Goal: Find specific page/section: Find specific page/section

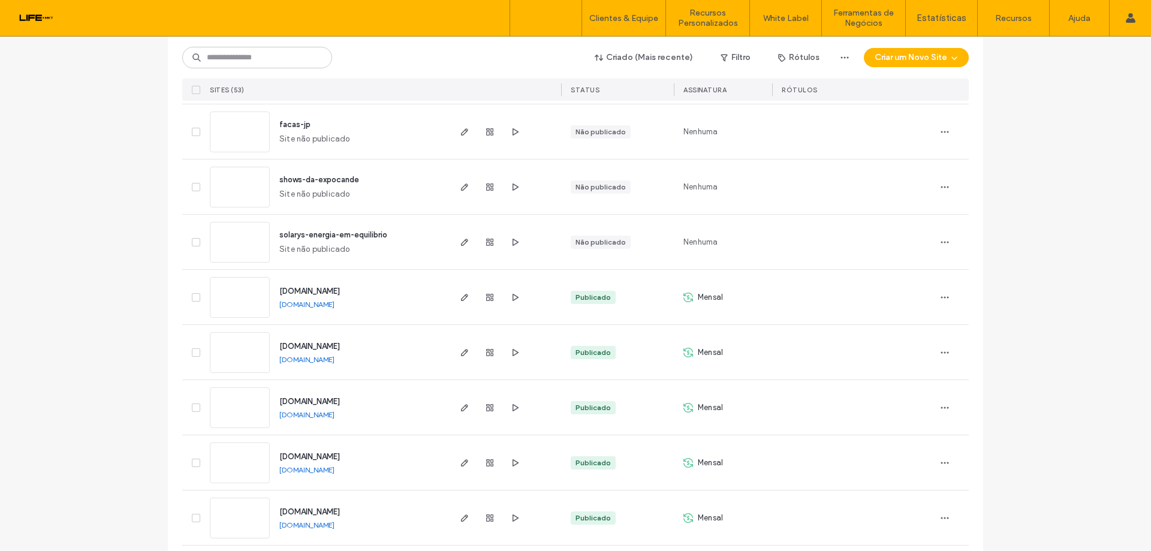
scroll to position [2622, 0]
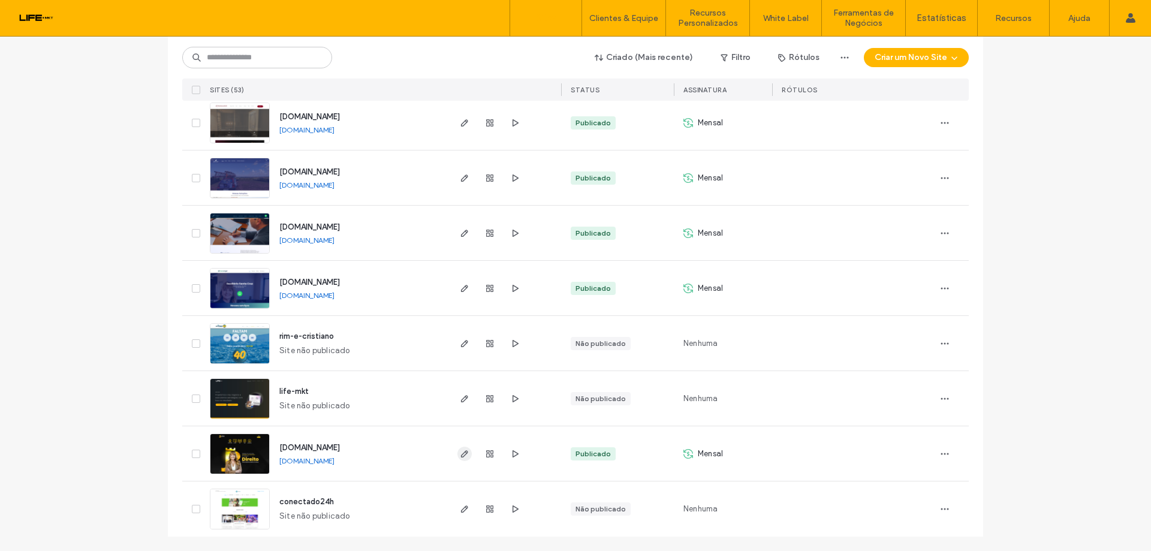
click at [465, 451] on span "button" at bounding box center [464, 454] width 14 height 14
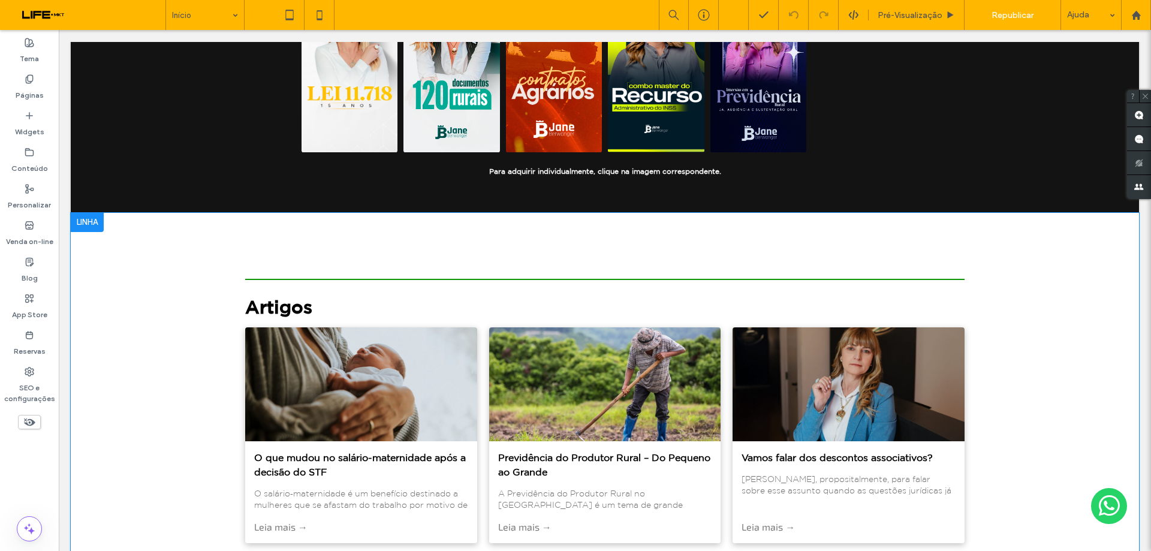
scroll to position [2158, 0]
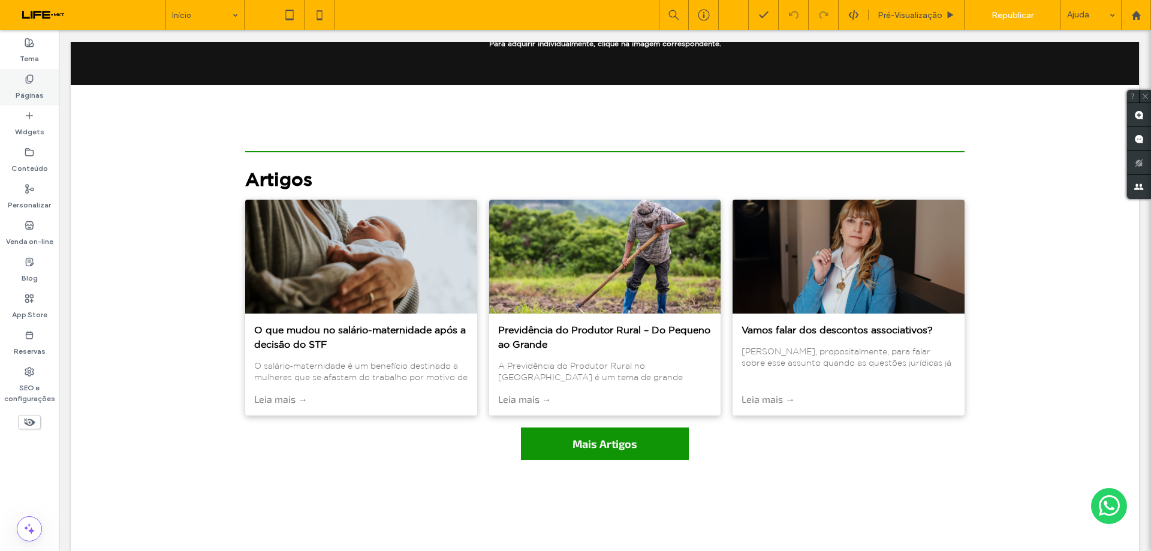
click at [32, 85] on label "Páginas" at bounding box center [30, 92] width 28 height 17
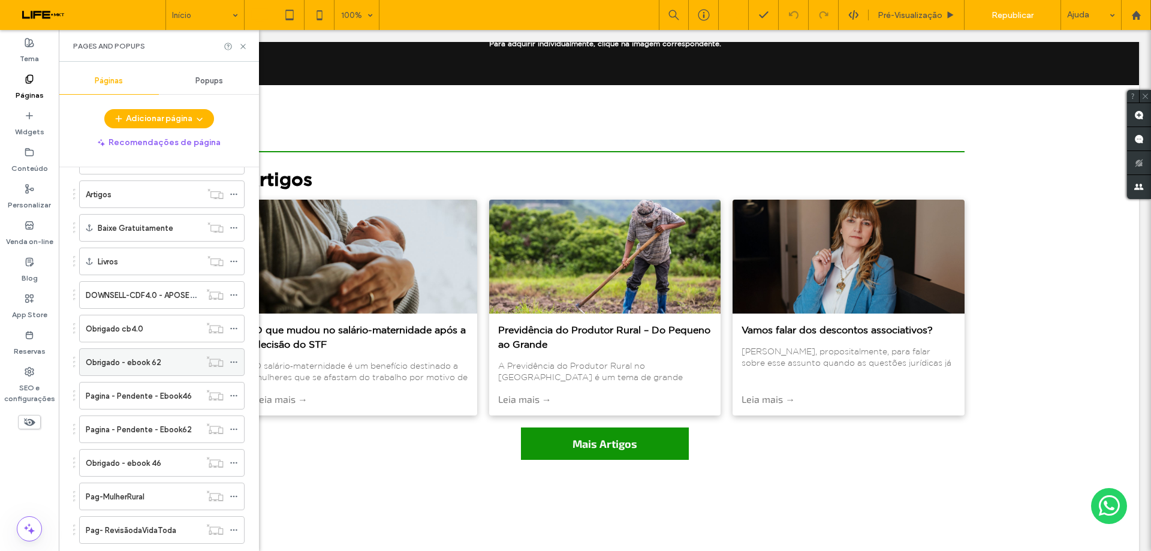
scroll to position [479, 0]
